Goal: Task Accomplishment & Management: Use online tool/utility

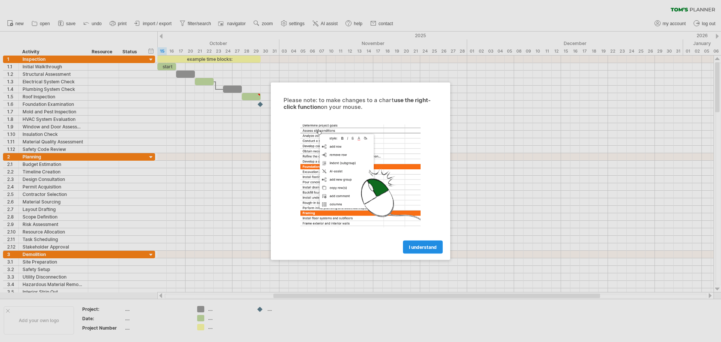
click at [427, 244] on span "I understand" at bounding box center [423, 247] width 28 height 6
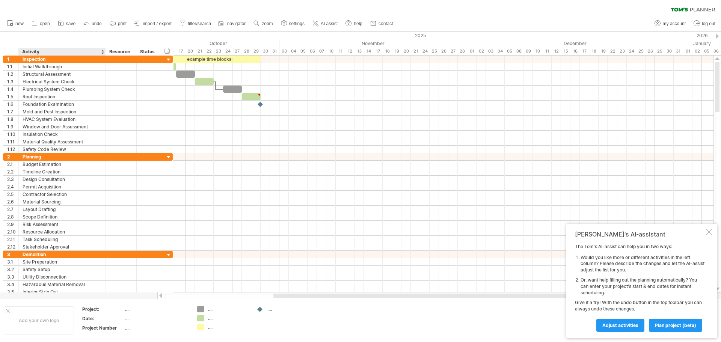
drag, startPoint x: 87, startPoint y: 51, endPoint x: 105, endPoint y: 51, distance: 17.6
click at [105, 51] on div at bounding box center [105, 52] width 3 height 8
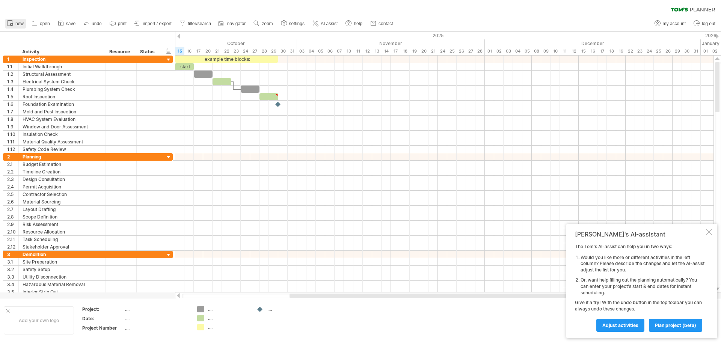
click at [10, 23] on icon at bounding box center [10, 23] width 8 height 8
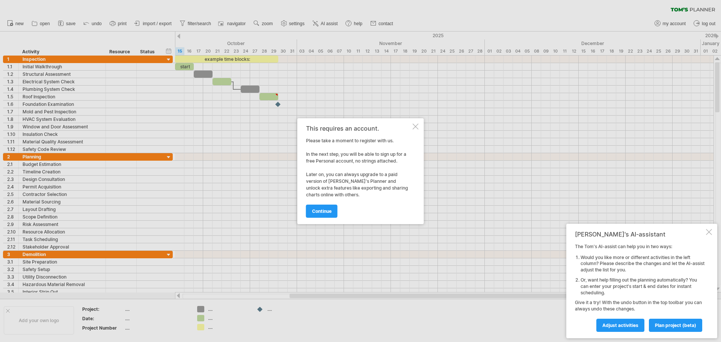
click at [415, 126] on div at bounding box center [416, 127] width 6 height 6
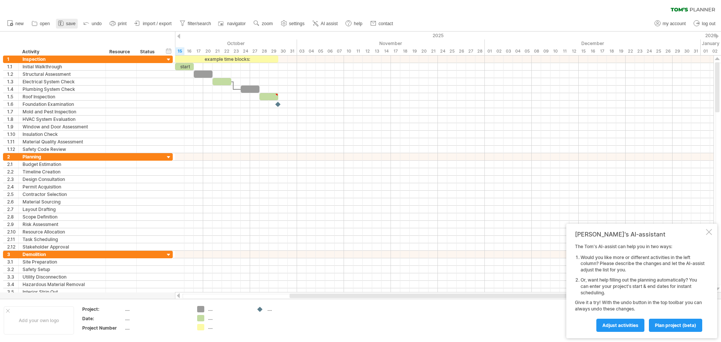
click at [71, 23] on span "save" at bounding box center [70, 23] width 9 height 5
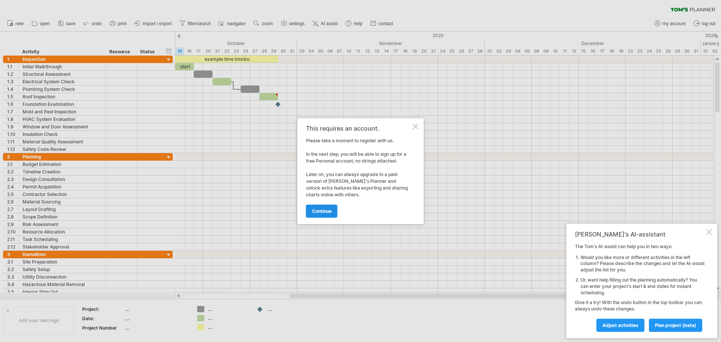
click at [321, 214] on span "continue" at bounding box center [322, 211] width 20 height 6
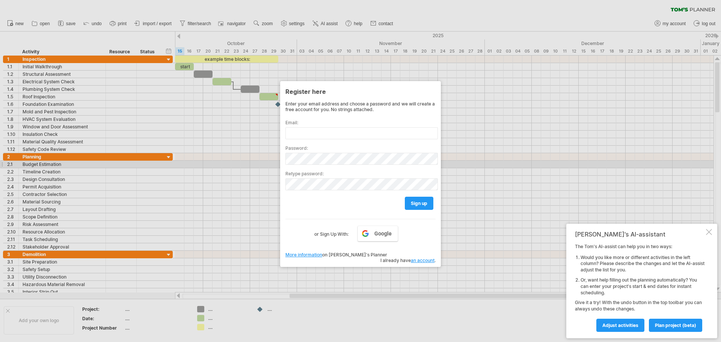
click at [511, 161] on div at bounding box center [360, 171] width 721 height 342
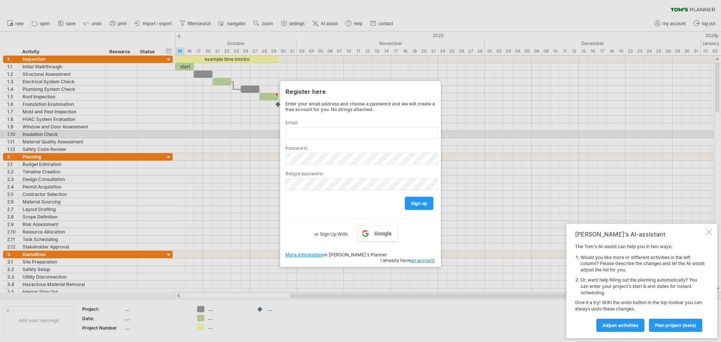
click at [233, 136] on div at bounding box center [360, 171] width 721 height 342
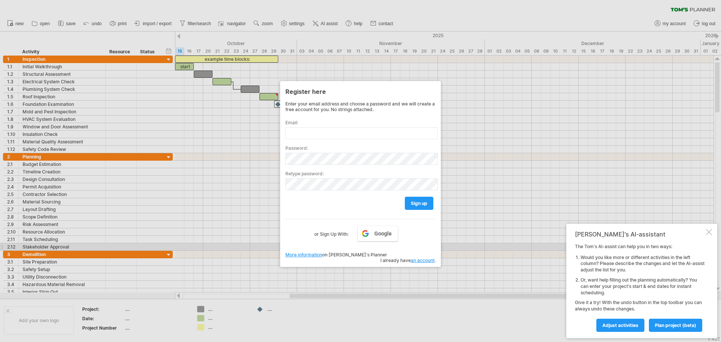
click at [388, 246] on div "Enter your email address and choose a password and we will create a free accoun…" at bounding box center [360, 178] width 150 height 154
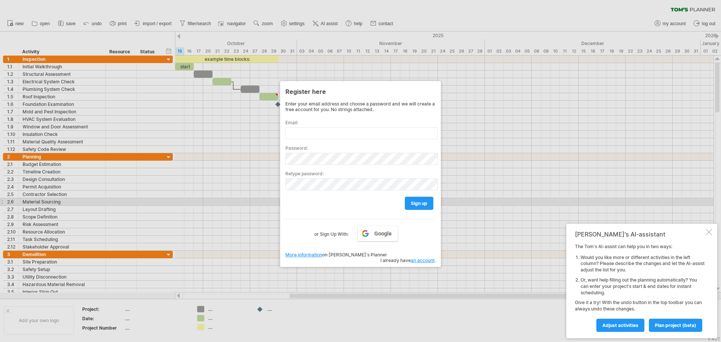
click at [488, 176] on div at bounding box center [360, 171] width 721 height 342
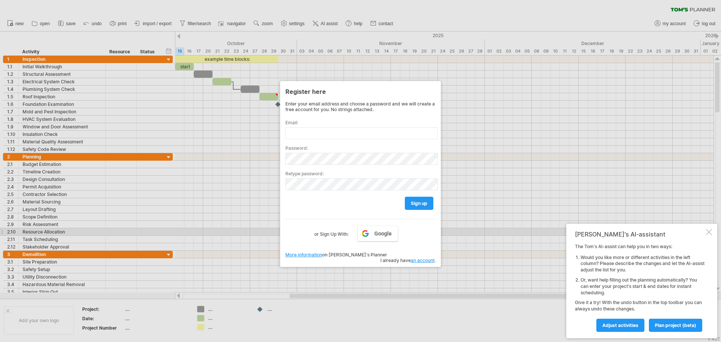
click at [706, 234] on div at bounding box center [709, 232] width 6 height 6
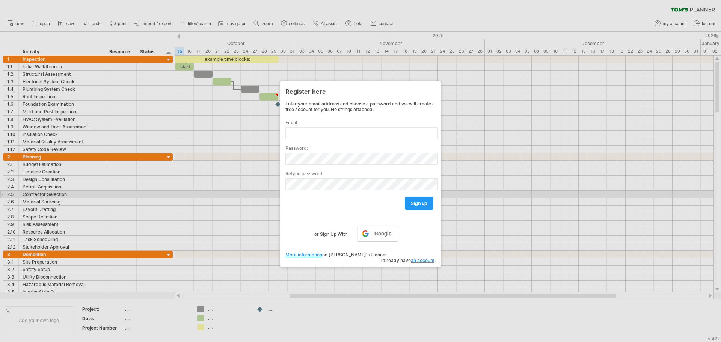
click at [547, 176] on div at bounding box center [360, 171] width 721 height 342
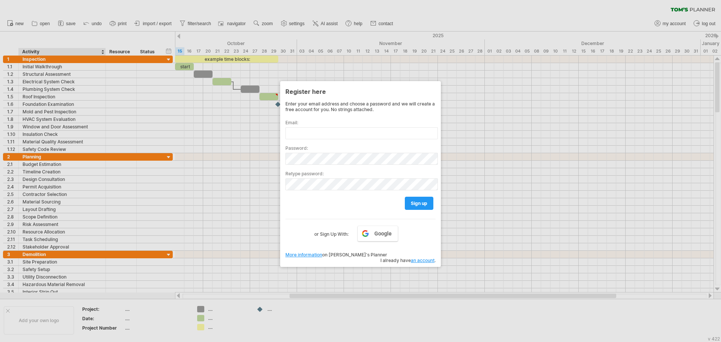
click at [54, 40] on div at bounding box center [360, 171] width 721 height 342
drag, startPoint x: 54, startPoint y: 40, endPoint x: 55, endPoint y: 103, distance: 62.7
click at [55, 103] on div at bounding box center [360, 171] width 721 height 342
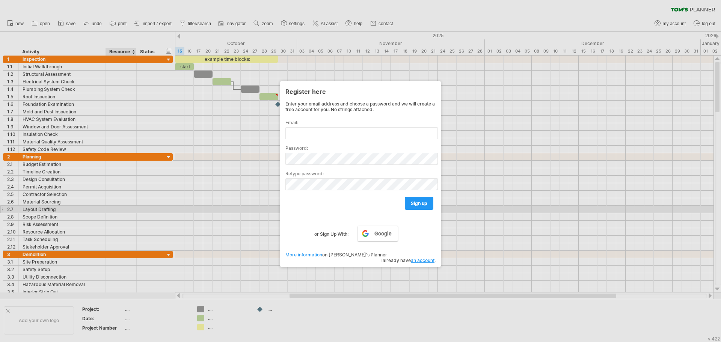
click at [194, 194] on div at bounding box center [360, 171] width 721 height 342
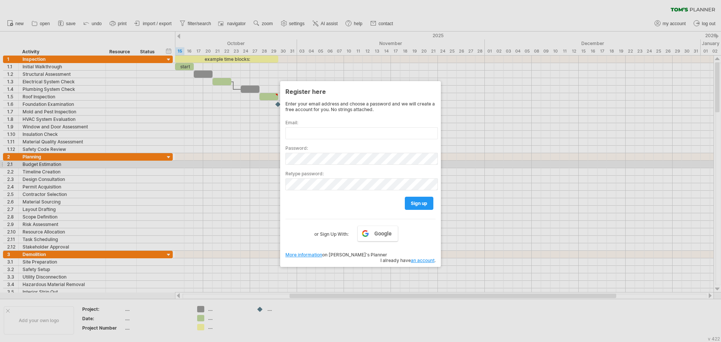
click at [389, 172] on label "Retype password:" at bounding box center [360, 174] width 150 height 6
click at [486, 109] on div at bounding box center [360, 171] width 721 height 342
